Goal: Find specific page/section: Find specific page/section

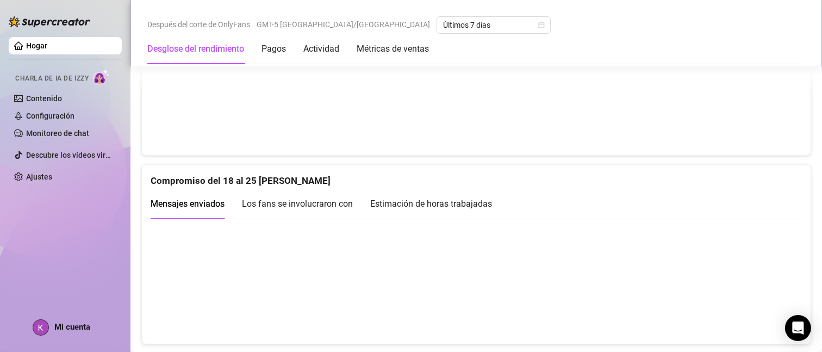
scroll to position [611, 0]
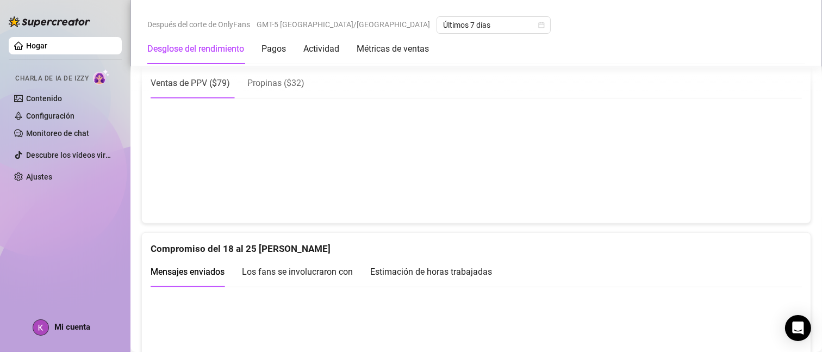
click at [274, 88] on font "Propinas (" at bounding box center [266, 83] width 39 height 10
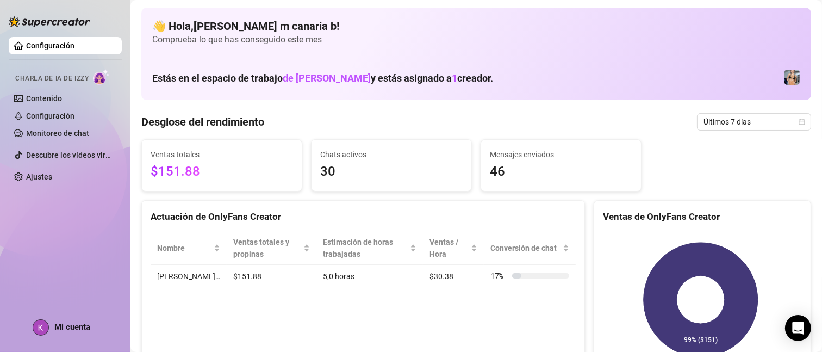
click at [230, 313] on div "Actuación de OnlyFans Creator Nombre Ventas totales y propinas Estimación de ho…" at bounding box center [362, 288] width 443 height 177
